Goal: Browse casually

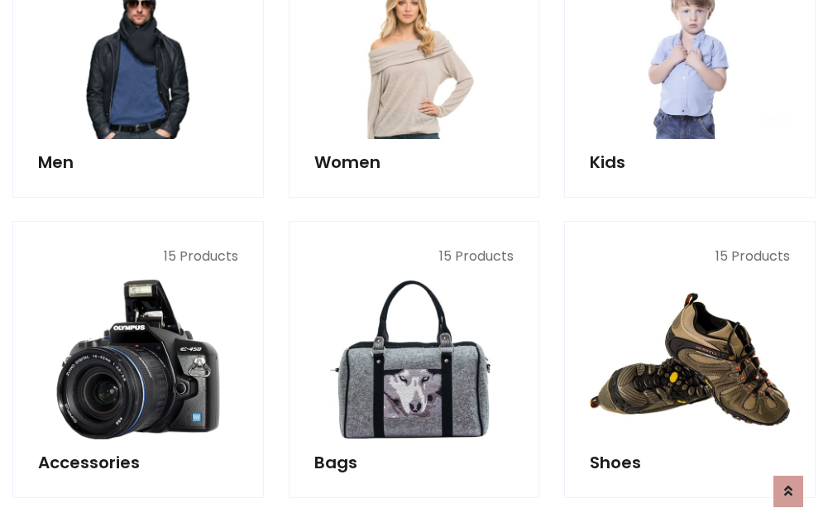
scroll to position [553, 0]
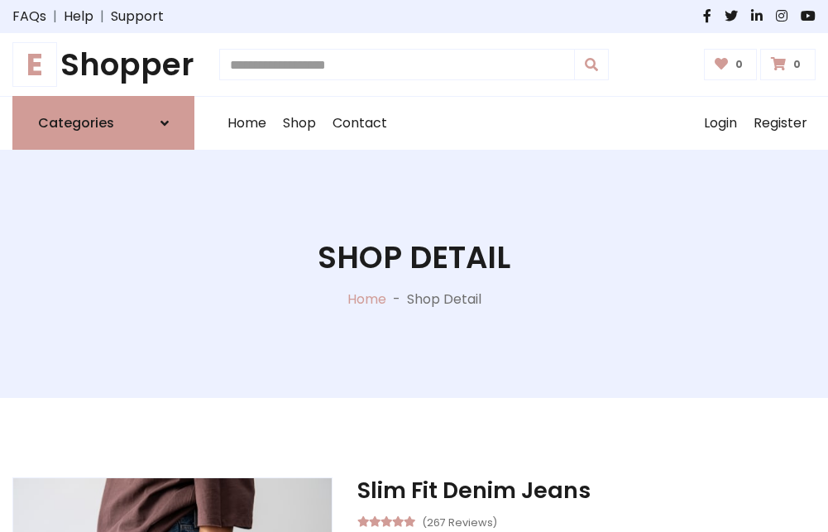
click at [103, 64] on h1 "E Shopper" at bounding box center [103, 64] width 182 height 36
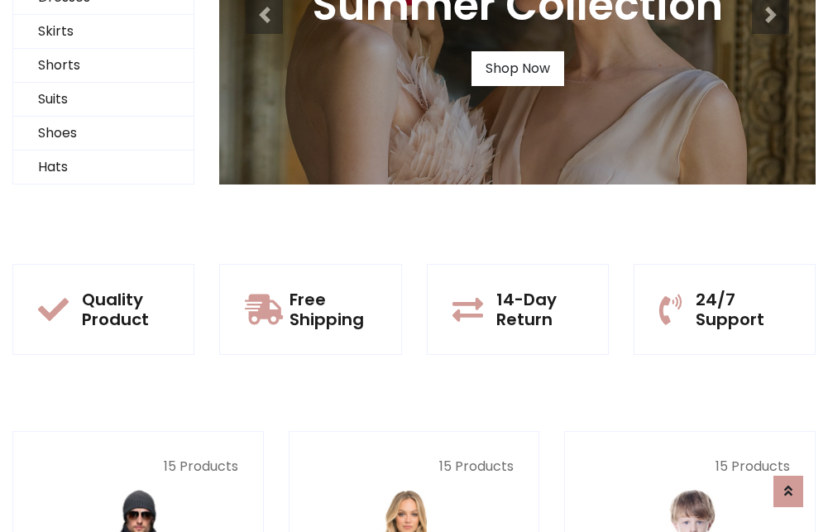
scroll to position [160, 0]
